Goal: Check status: Check status

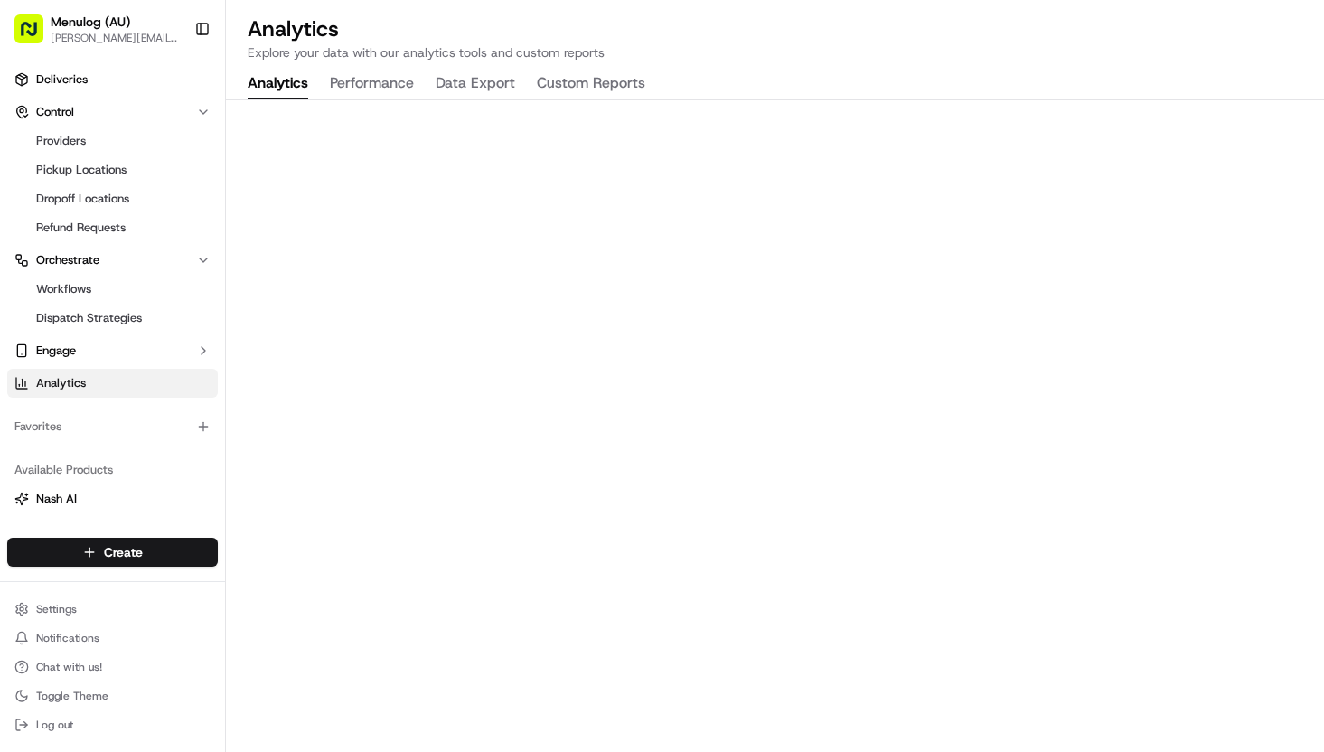
scroll to position [127, 0]
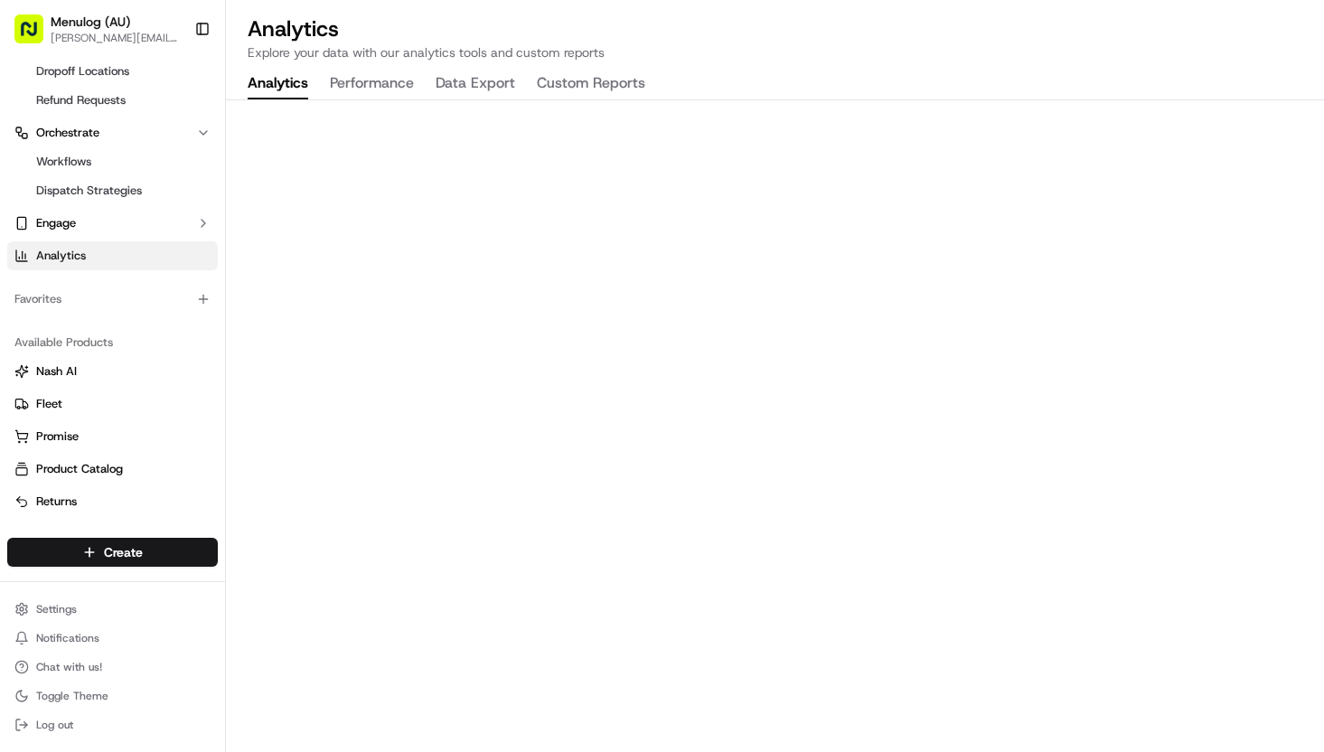
click at [123, 33] on span "[PERSON_NAME][EMAIL_ADDRESS][PERSON_NAME][DOMAIN_NAME]" at bounding box center [115, 38] width 129 height 14
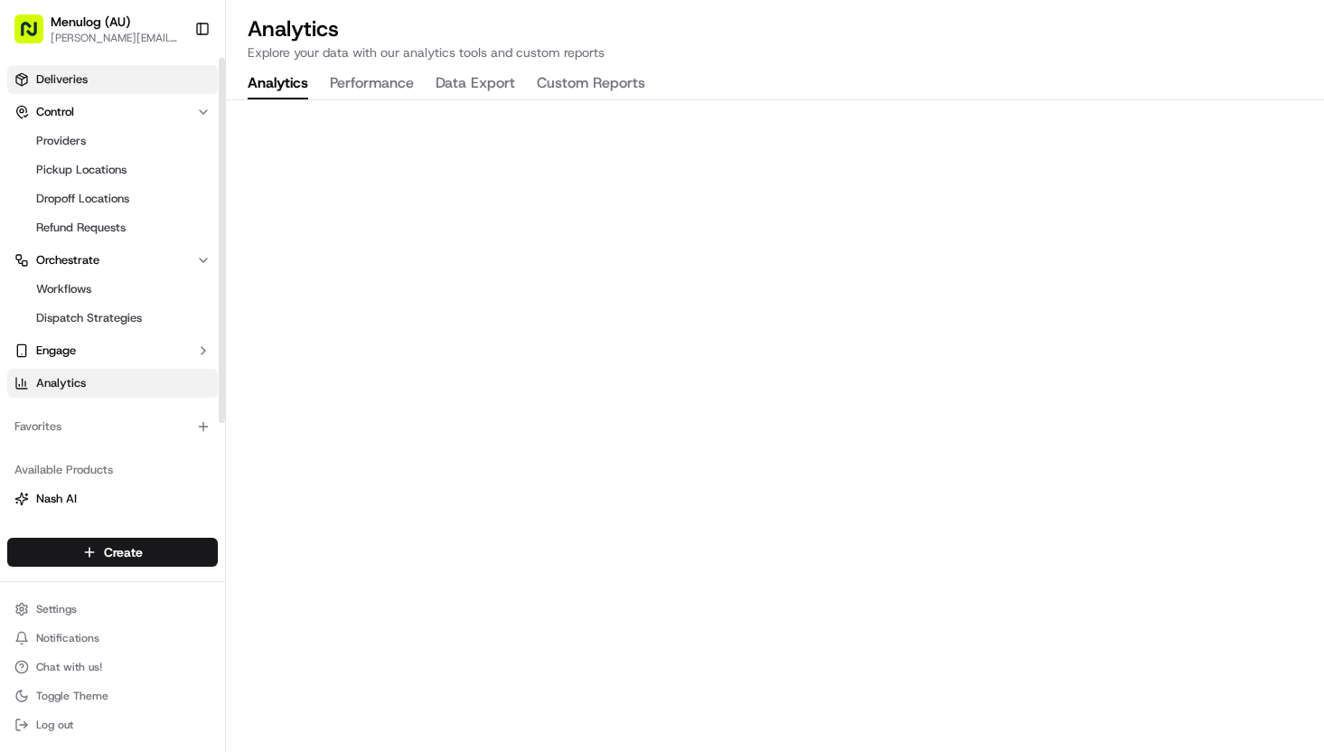
click at [84, 86] on span "Deliveries" at bounding box center [62, 79] width 52 height 16
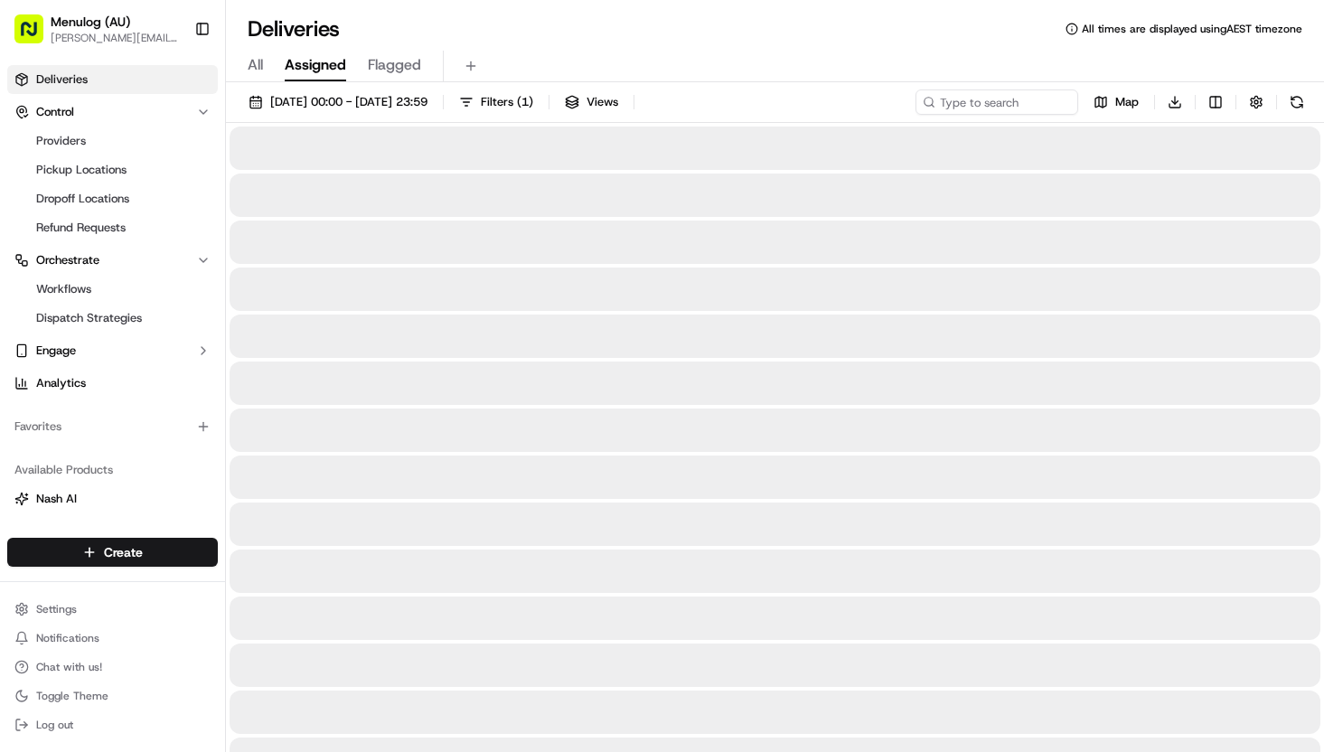
click at [322, 74] on span "Assigned" at bounding box center [315, 65] width 61 height 22
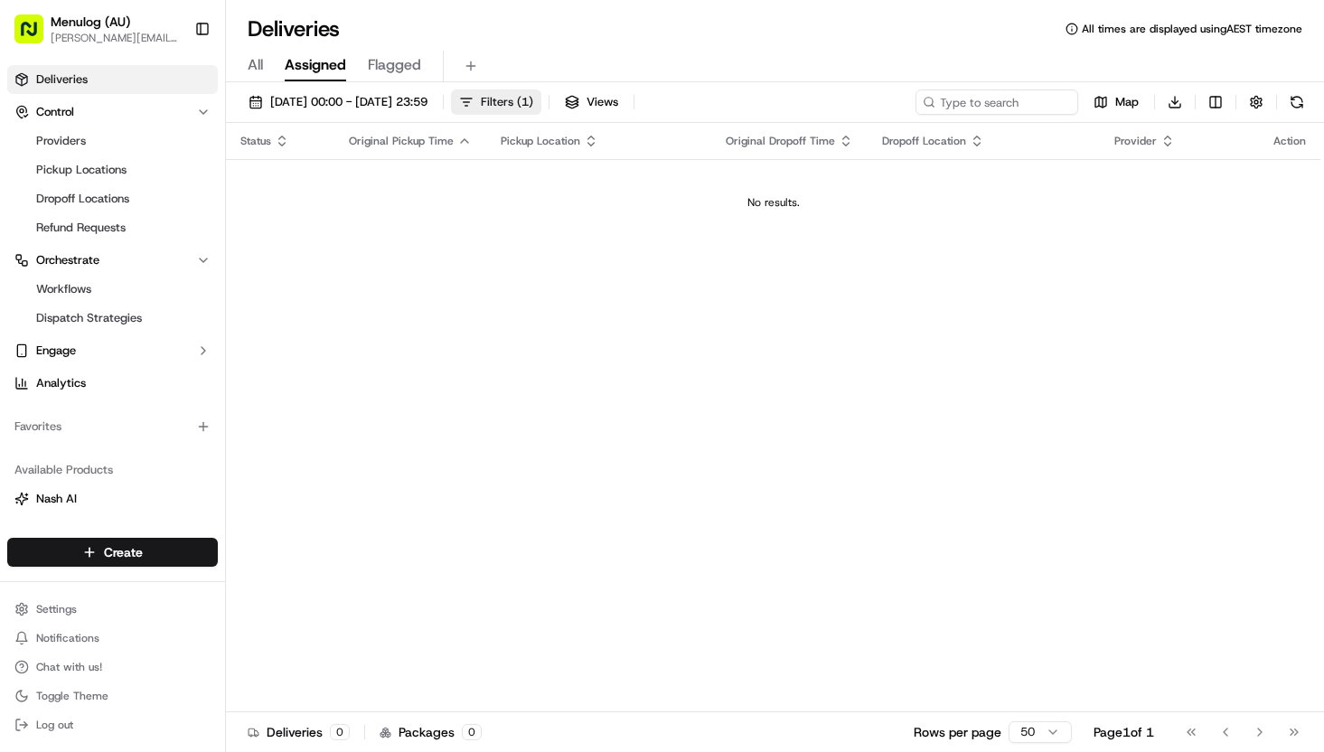
click at [533, 100] on span "Filters ( 1 )" at bounding box center [507, 102] width 52 height 16
